Goal: Find specific page/section: Find specific page/section

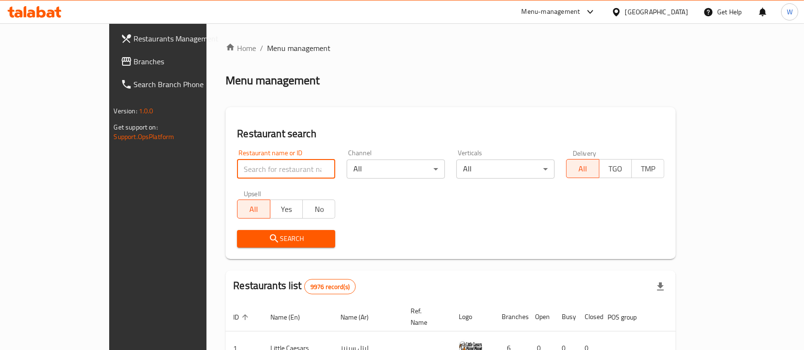
click at [277, 162] on input "search" at bounding box center [286, 169] width 98 height 19
type input "dezero"
click button "Search" at bounding box center [286, 239] width 98 height 18
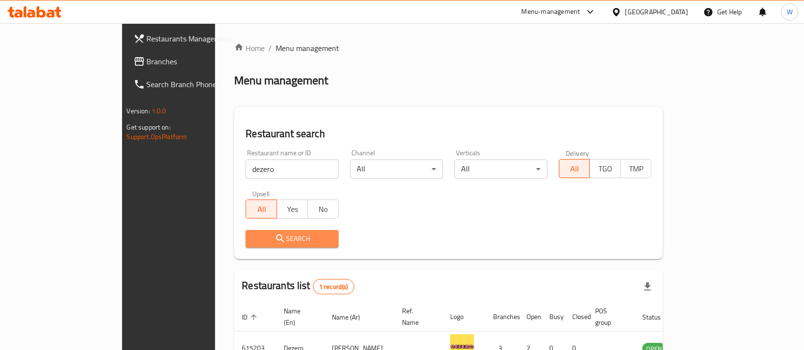
click at [246, 232] on button "Search" at bounding box center [292, 239] width 93 height 18
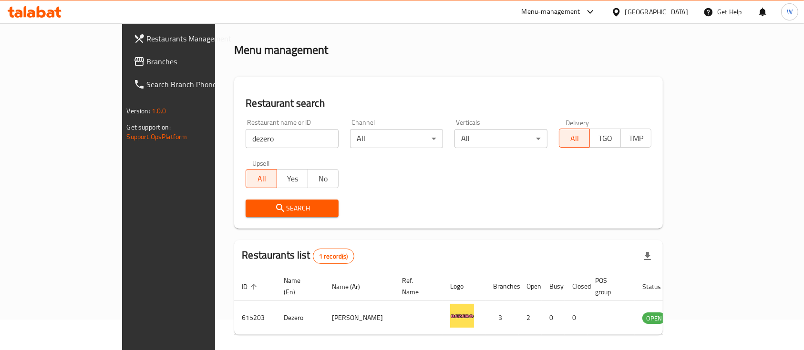
scroll to position [56, 0]
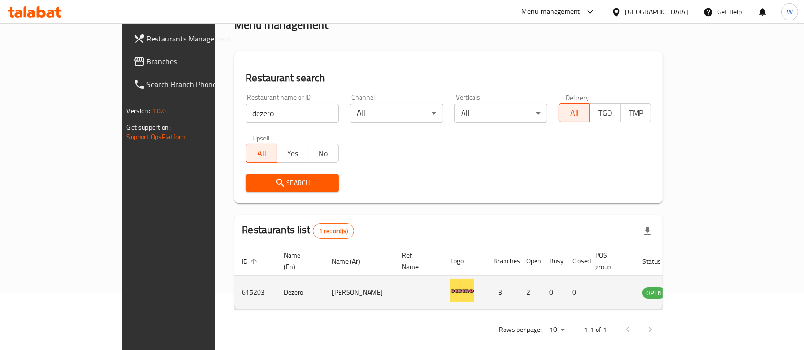
click at [234, 284] on td "615203" at bounding box center [255, 293] width 42 height 34
copy td "615203"
click at [703, 289] on icon "enhanced table" at bounding box center [698, 293] width 10 height 8
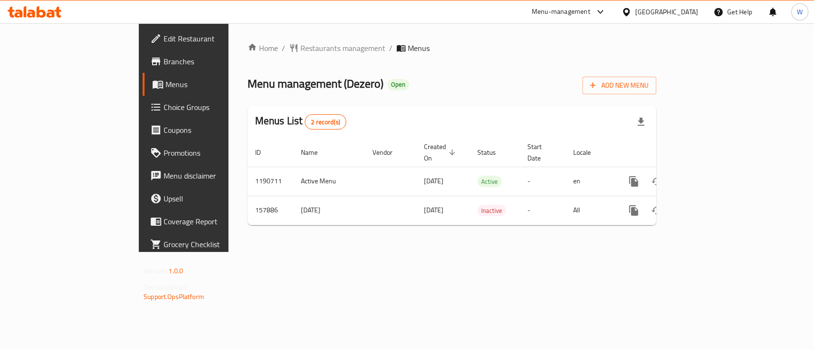
click at [164, 64] on span "Branches" at bounding box center [215, 61] width 103 height 11
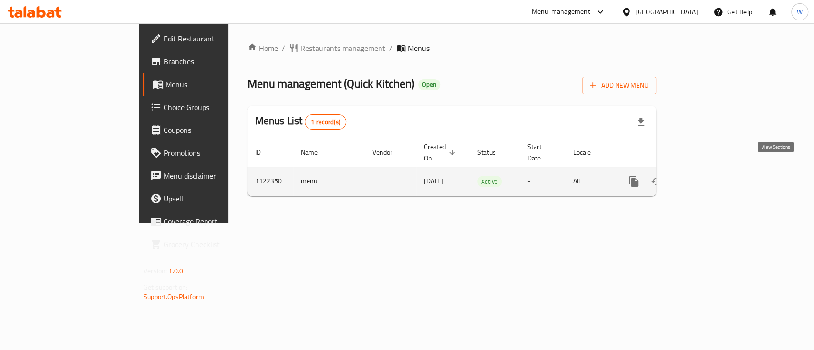
click at [707, 177] on icon "enhanced table" at bounding box center [702, 181] width 9 height 9
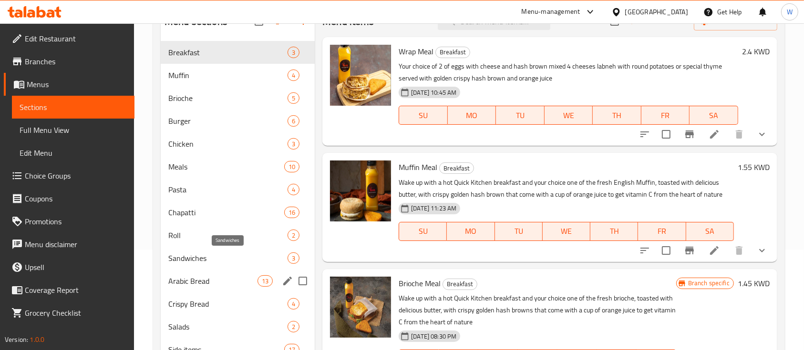
scroll to position [191, 0]
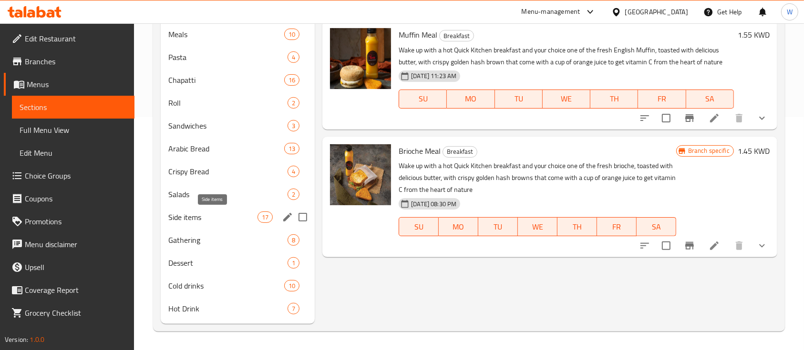
click at [193, 213] on span "Side items" at bounding box center [212, 217] width 89 height 11
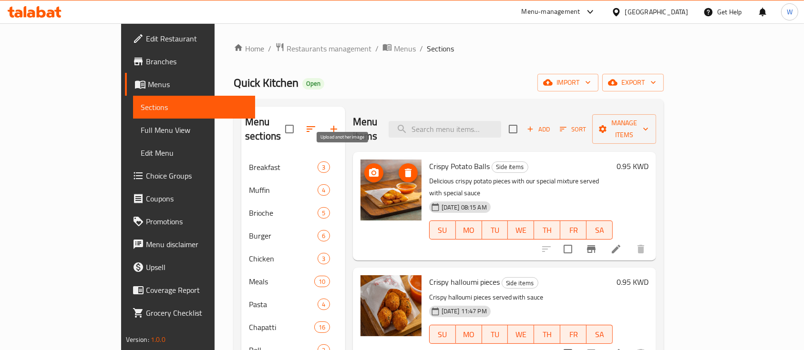
click at [369, 168] on icon "upload picture" at bounding box center [374, 172] width 10 height 9
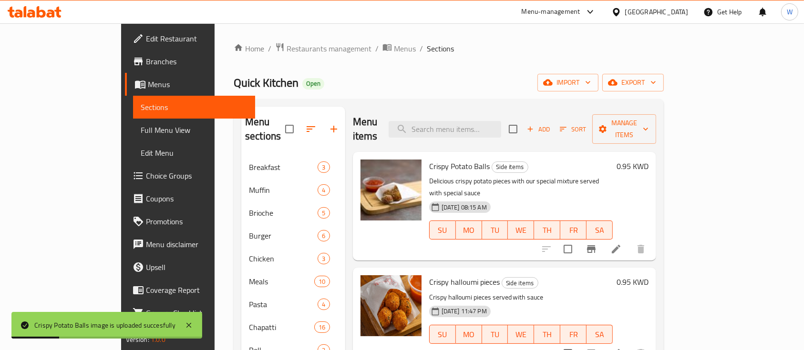
click at [490, 72] on div "Home / Restaurants management / Menus / Sections Quick Kitchen Open import expo…" at bounding box center [449, 310] width 430 height 537
click at [287, 51] on span "Restaurants management" at bounding box center [329, 48] width 85 height 11
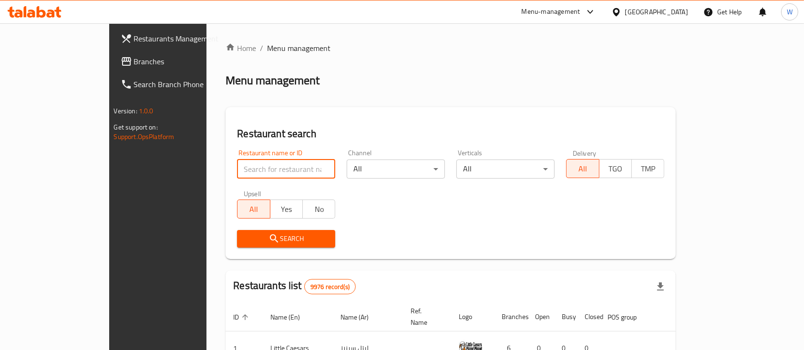
click at [244, 161] on input "search" at bounding box center [286, 169] width 98 height 19
type input "snacky"
click button "Search" at bounding box center [286, 239] width 98 height 18
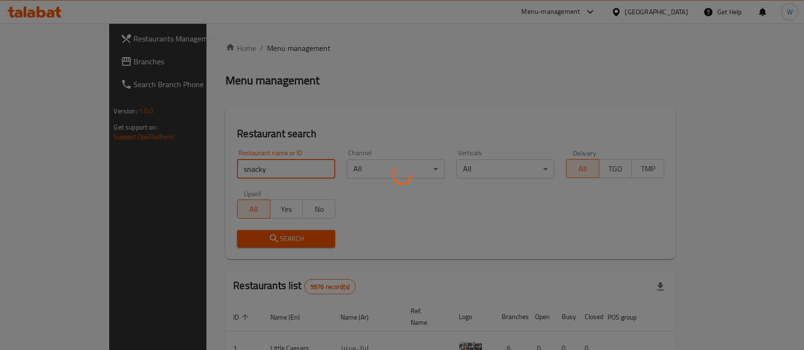
click button "Search" at bounding box center [286, 239] width 98 height 18
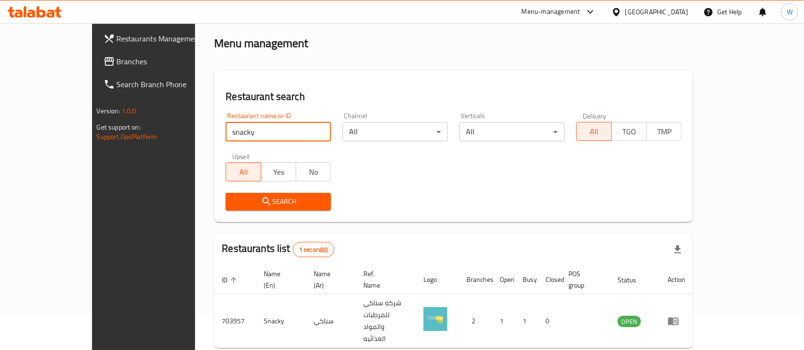
scroll to position [56, 0]
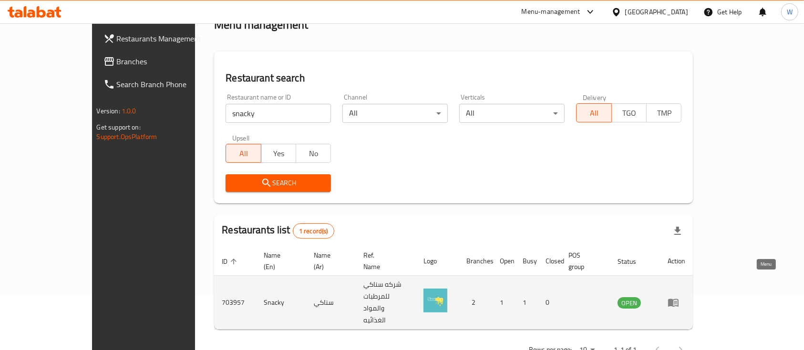
click at [678, 299] on icon "enhanced table" at bounding box center [673, 303] width 10 height 8
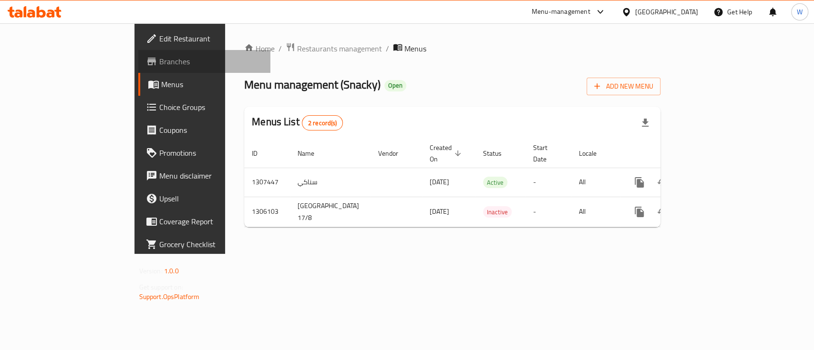
click at [159, 62] on span "Branches" at bounding box center [210, 61] width 103 height 11
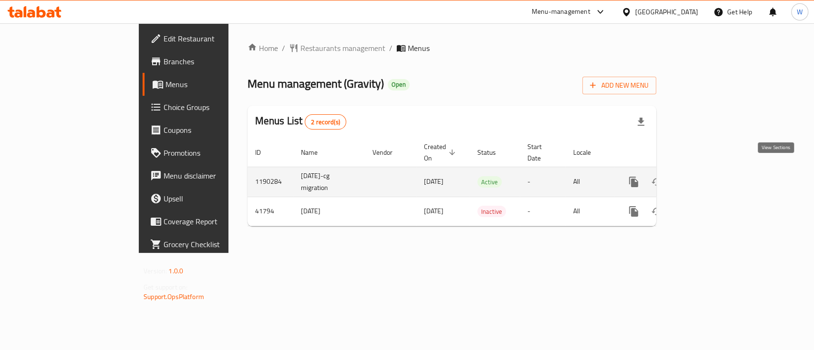
click at [714, 177] on link "enhanced table" at bounding box center [702, 182] width 23 height 23
